Goal: Navigation & Orientation: Go to known website

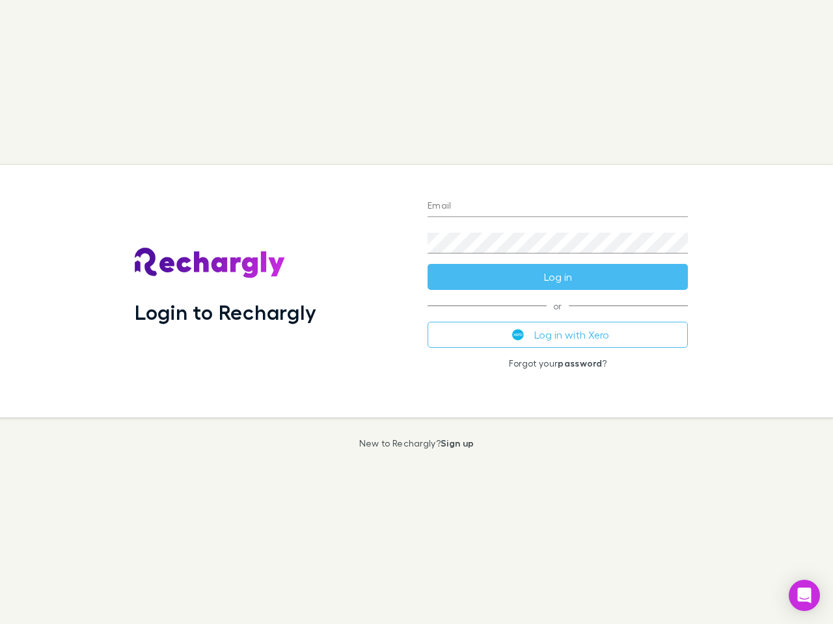
click at [416, 312] on div "Login to Rechargly" at bounding box center [270, 291] width 293 height 252
click at [557, 207] on input "Email" at bounding box center [557, 206] width 260 height 21
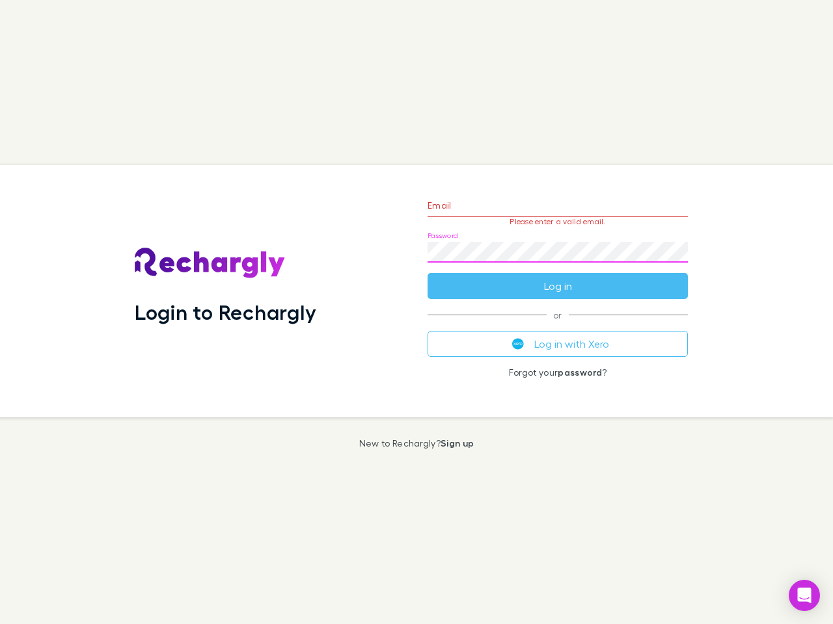
click at [557, 277] on form "Email Please enter a valid email. Password Log in" at bounding box center [557, 242] width 260 height 113
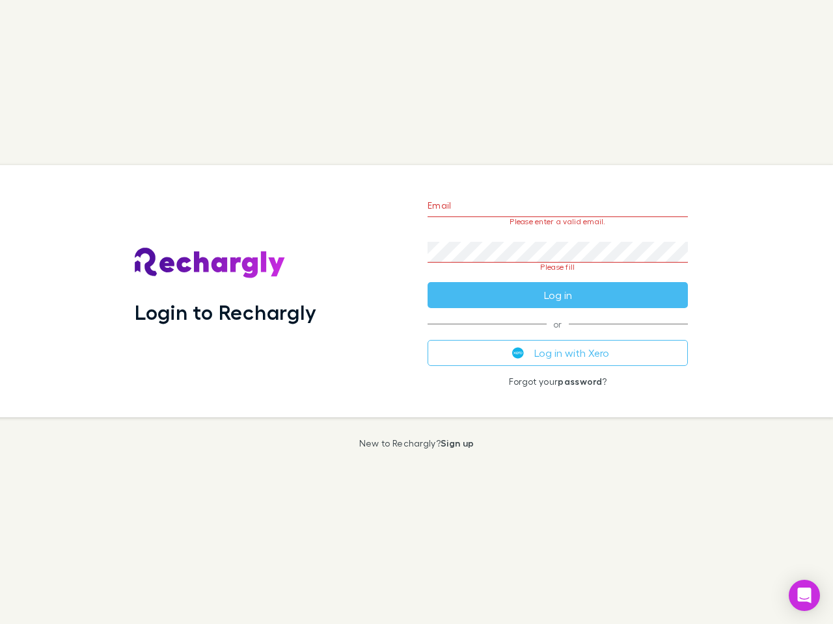
click at [557, 335] on div "Email Please enter a valid email. Password Please fill Log in or Log in with Xe…" at bounding box center [557, 291] width 281 height 252
click at [804, 596] on icon "Open Intercom Messenger" at bounding box center [804, 596] width 14 height 16
